Goal: Transaction & Acquisition: Purchase product/service

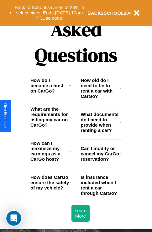
scroll to position [758, 0]
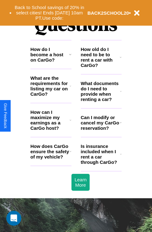
click at [101, 101] on h3 "What documents do I need to provide when renting a car?" at bounding box center [100, 91] width 39 height 21
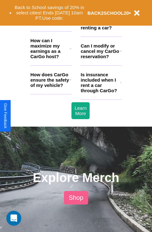
scroll to position [625, 0]
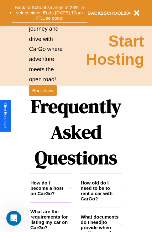
click at [49, 13] on button "Back to School savings of 20% in select cities! Ends [DATE] 10am PT. Use code:" at bounding box center [50, 12] width 76 height 19
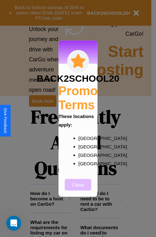
click at [78, 189] on button "Close" at bounding box center [78, 185] width 27 height 12
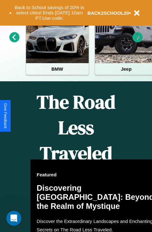
scroll to position [0, 0]
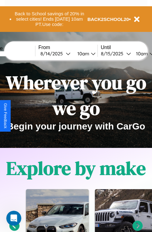
click at [21, 54] on input "text" at bounding box center [11, 53] width 47 height 5
type input "******"
click at [63, 54] on div "[DATE]" at bounding box center [52, 54] width 25 height 6
select select "*"
select select "****"
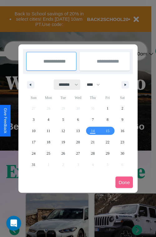
click at [66, 84] on select "******* ******** ***** ***** *** **** **** ****** ********* ******* ******** **…" at bounding box center [67, 84] width 27 height 10
select select "*"
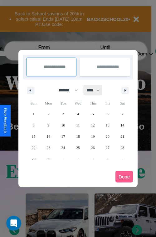
click at [96, 90] on select "**** **** **** **** **** **** **** **** **** **** **** **** **** **** **** ****…" at bounding box center [93, 90] width 19 height 10
select select "****"
click at [63, 159] on span "30" at bounding box center [64, 158] width 4 height 11
type input "**********"
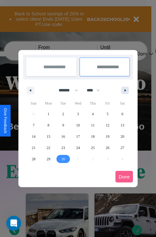
click at [125, 90] on icon "button" at bounding box center [126, 90] width 3 height 3
select select "*"
click at [33, 125] on span "5" at bounding box center [34, 125] width 2 height 11
type input "**********"
select select "*"
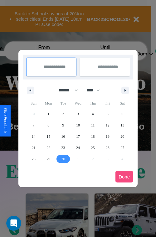
click at [125, 176] on button "Done" at bounding box center [125, 177] width 18 height 12
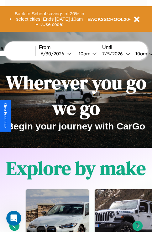
click at [91, 54] on div "10am" at bounding box center [83, 54] width 17 height 6
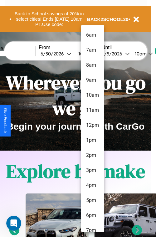
click at [93, 125] on li "12pm" at bounding box center [92, 125] width 23 height 15
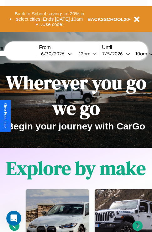
click at [148, 54] on div "10am" at bounding box center [140, 54] width 17 height 6
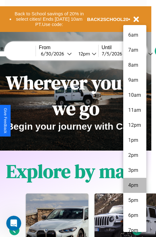
click at [135, 185] on li "4pm" at bounding box center [135, 185] width 23 height 15
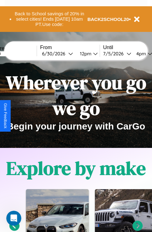
scroll to position [0, 22]
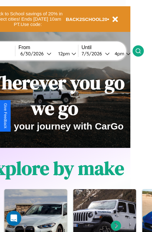
click at [141, 51] on icon at bounding box center [138, 51] width 6 height 6
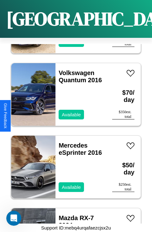
scroll to position [3145, 0]
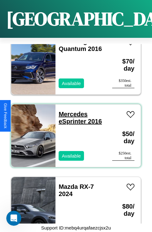
click at [71, 111] on link "Mercedes eSprinter 2016" at bounding box center [80, 118] width 43 height 14
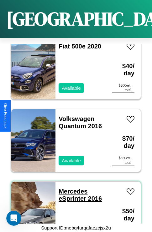
scroll to position [1257, 0]
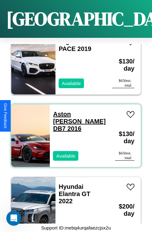
click at [76, 111] on link "Aston [PERSON_NAME] DB7 2016" at bounding box center [79, 121] width 53 height 21
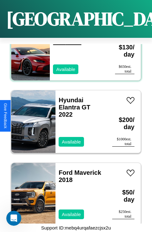
scroll to position [1403, 0]
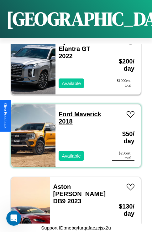
click at [64, 111] on link "Ford Maverick 2018" at bounding box center [80, 118] width 43 height 14
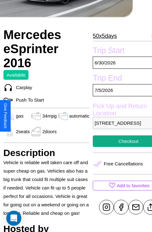
scroll to position [127, 26]
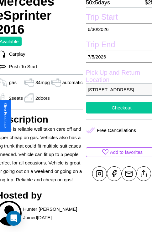
click at [116, 114] on button "Checkout" at bounding box center [121, 108] width 71 height 12
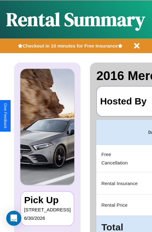
scroll to position [0, 118]
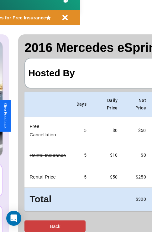
click at [30, 226] on button "Back" at bounding box center [54, 227] width 61 height 12
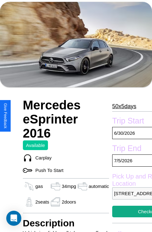
scroll to position [27, 0]
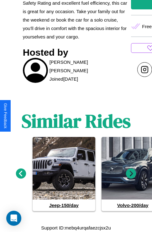
scroll to position [271, 0]
click at [21, 174] on icon at bounding box center [21, 174] width 10 height 10
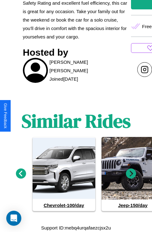
click at [131, 174] on icon at bounding box center [131, 174] width 10 height 10
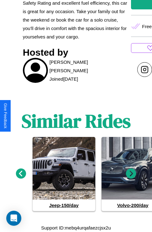
scroll to position [222, 24]
